Goal: Task Accomplishment & Management: Manage account settings

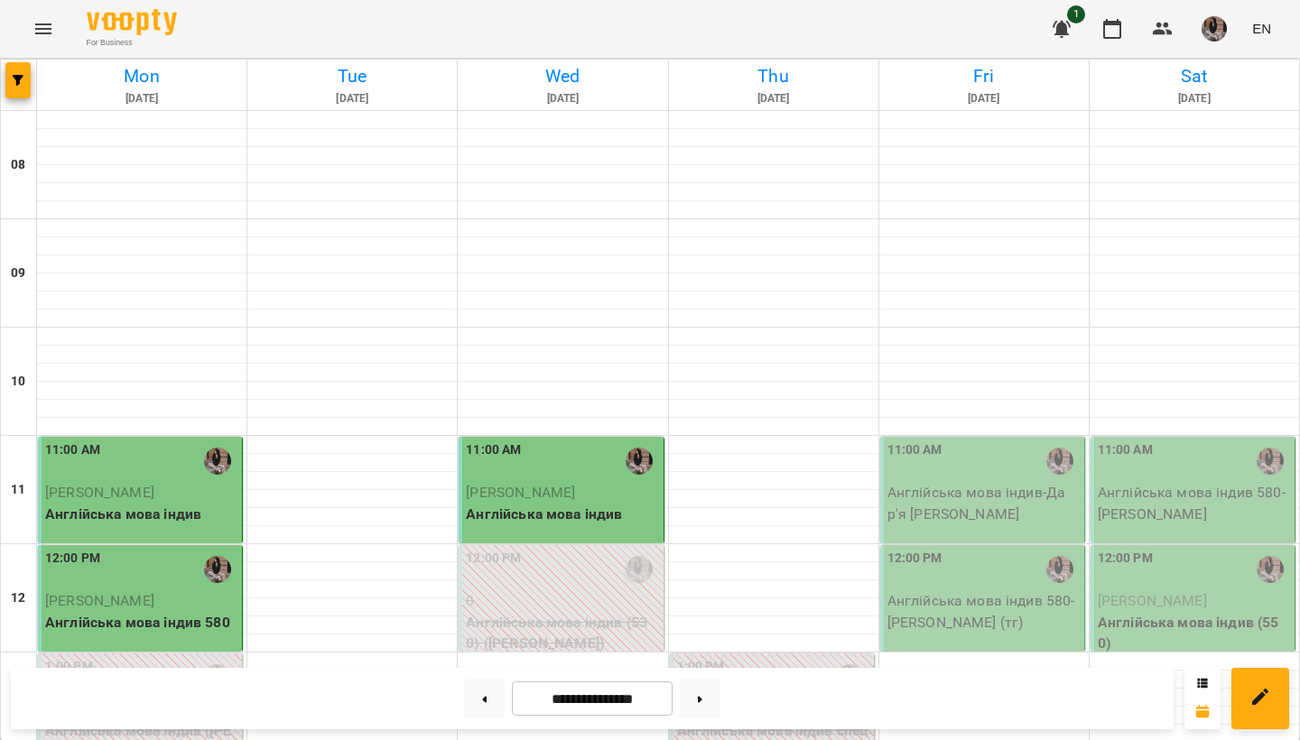
scroll to position [1185, 0]
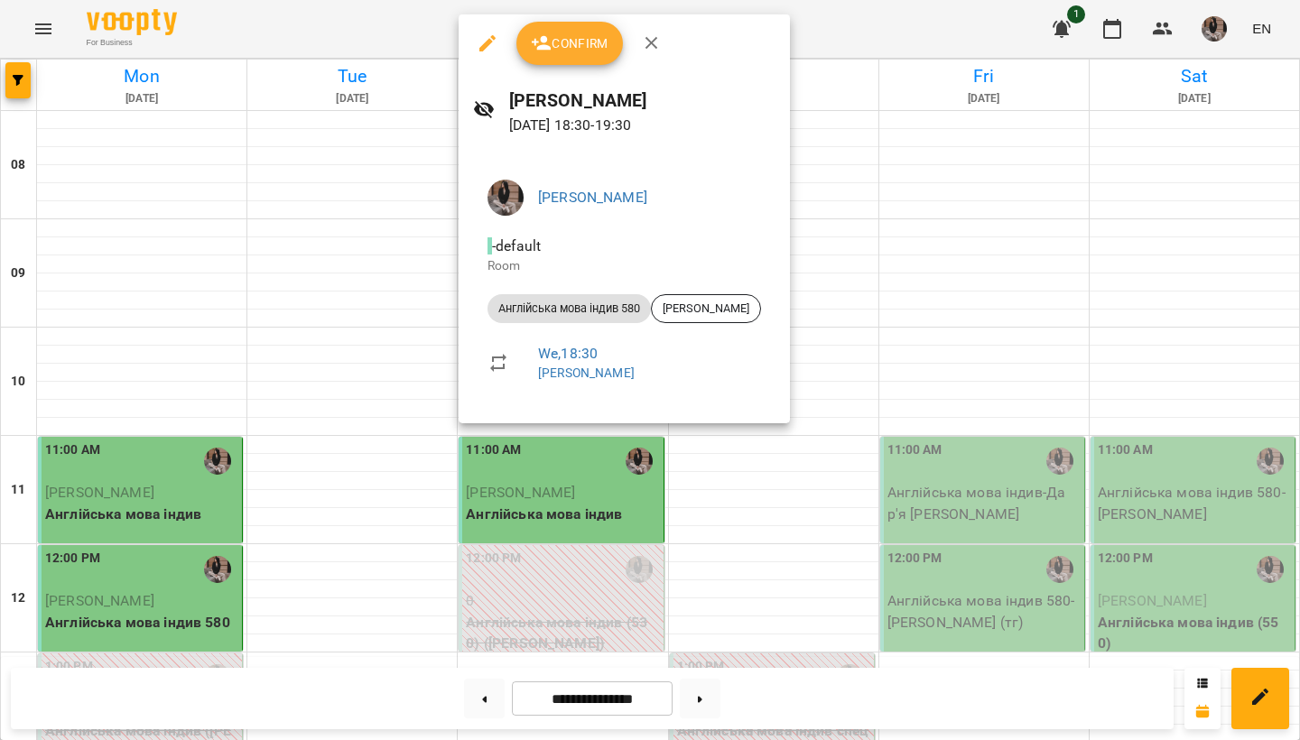
click at [578, 45] on span "Confirm" at bounding box center [570, 43] width 78 height 22
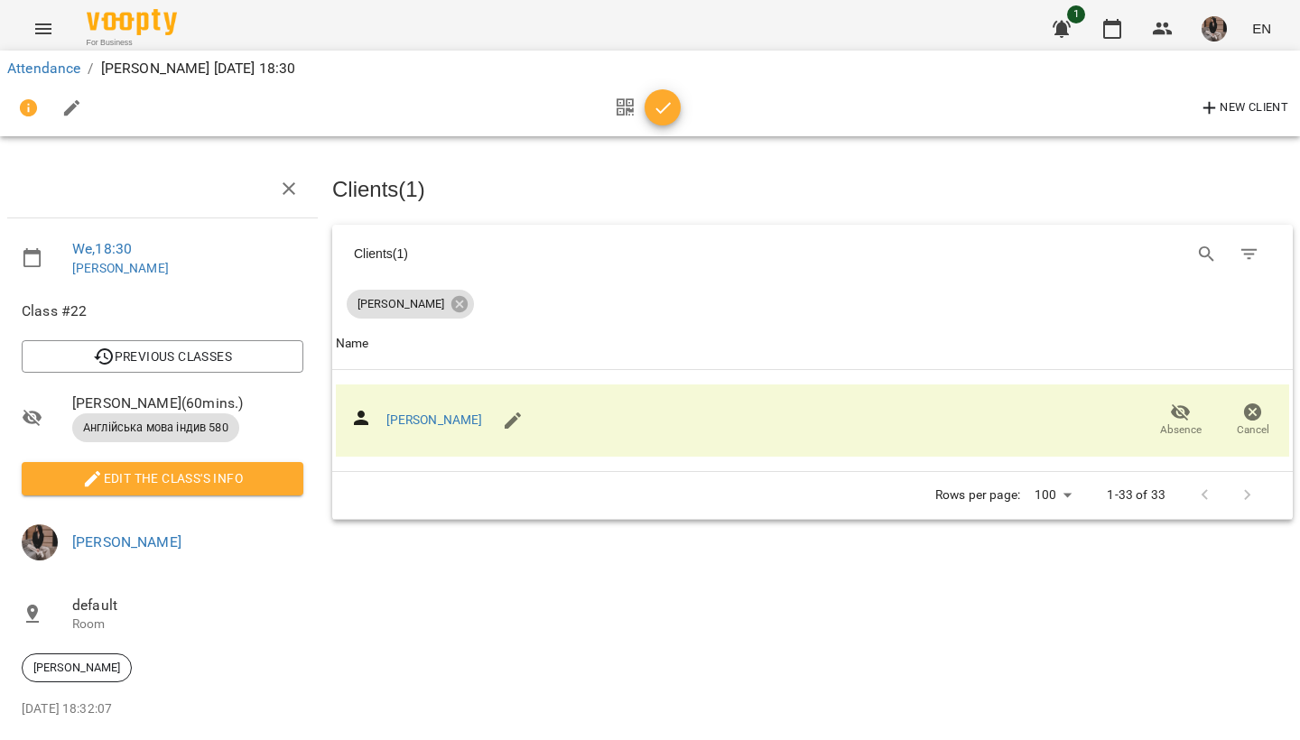
click at [666, 121] on button "button" at bounding box center [662, 107] width 36 height 36
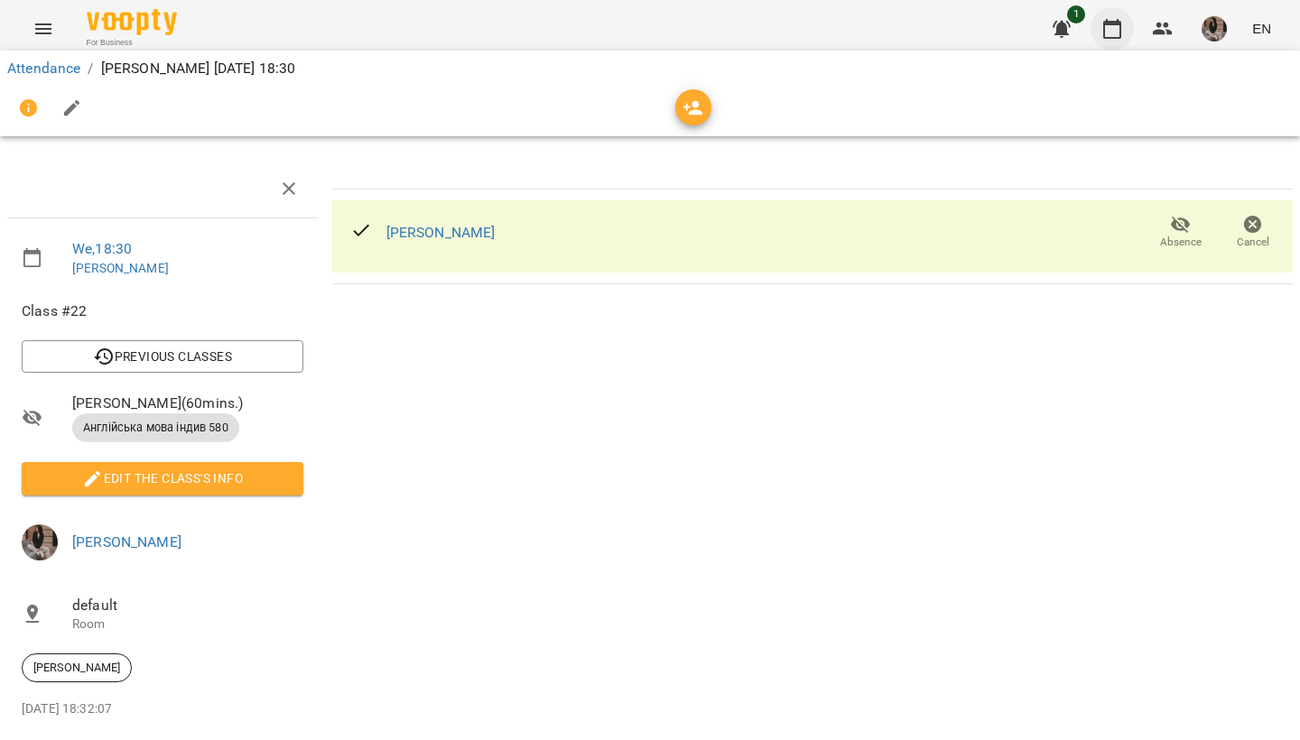
click at [1121, 28] on icon "button" at bounding box center [1112, 29] width 18 height 20
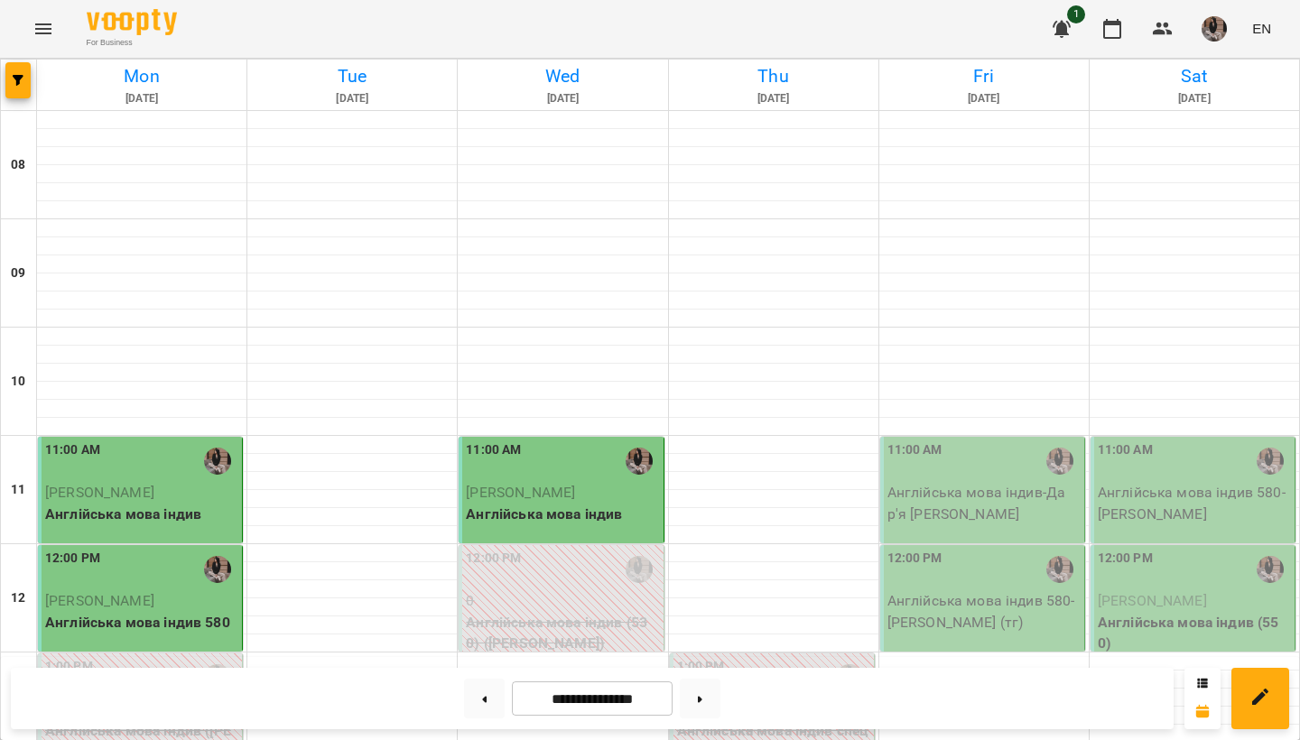
scroll to position [1103, 0]
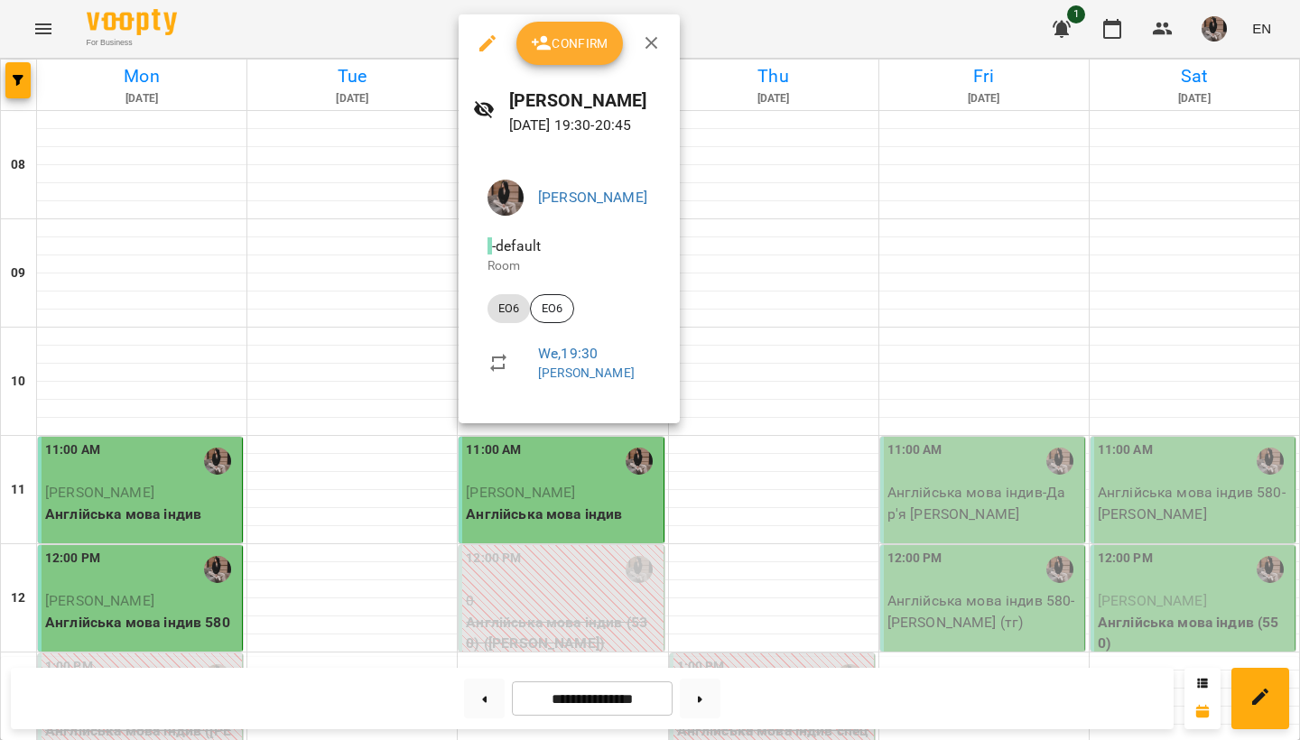
click at [556, 37] on span "Confirm" at bounding box center [570, 43] width 78 height 22
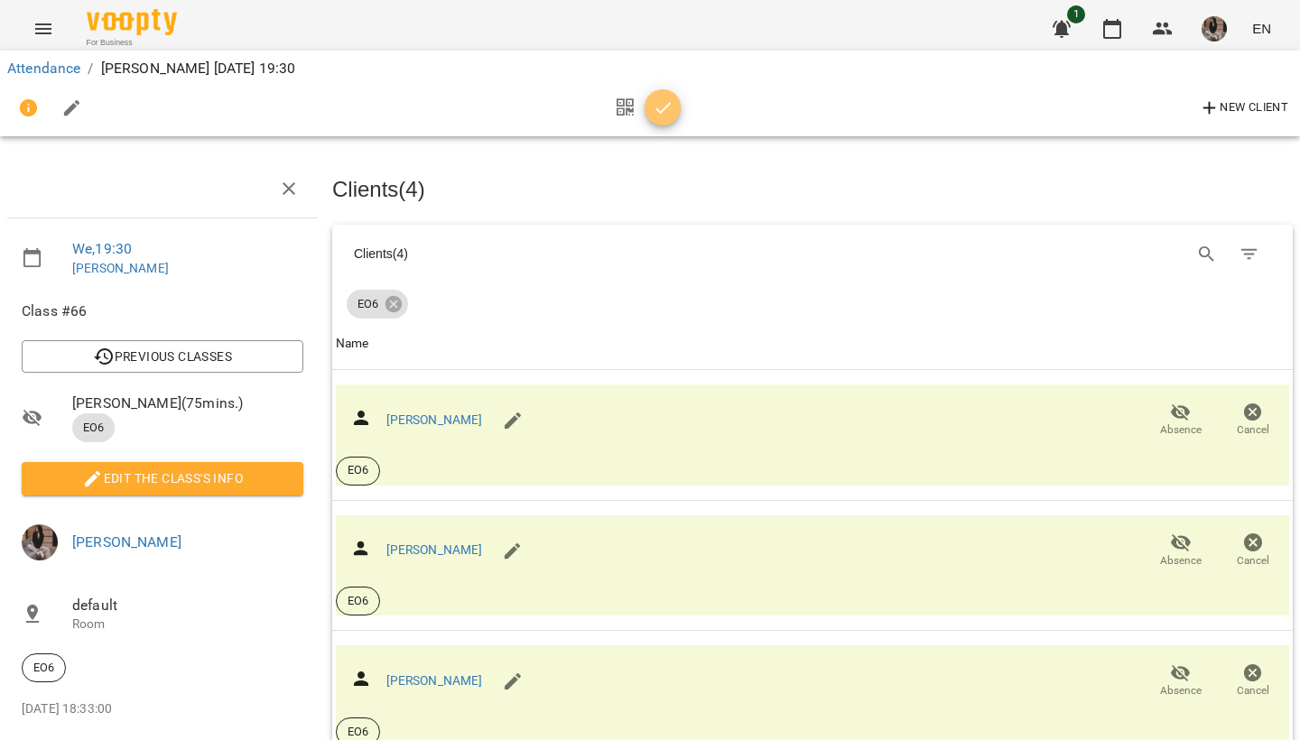
click at [663, 115] on icon "button" at bounding box center [663, 108] width 22 height 22
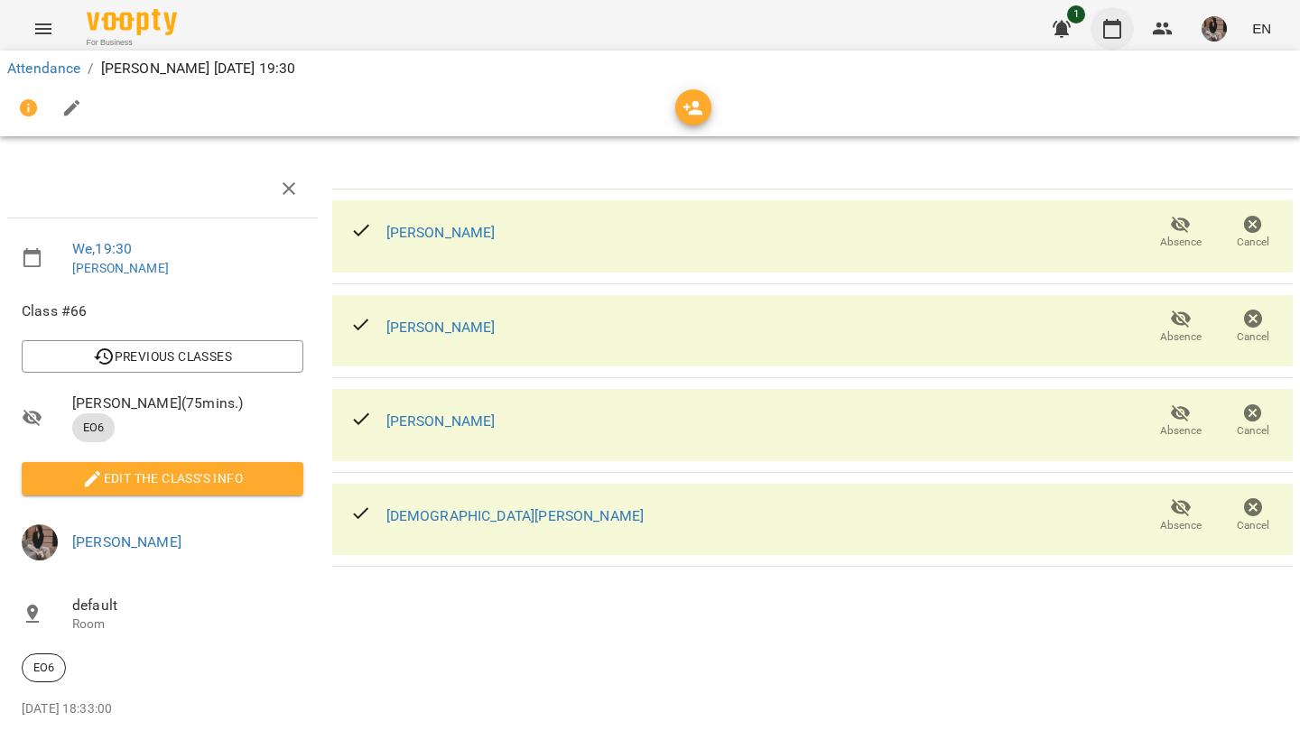
click at [1110, 23] on icon "button" at bounding box center [1112, 29] width 18 height 20
